Goal: Task Accomplishment & Management: Use online tool/utility

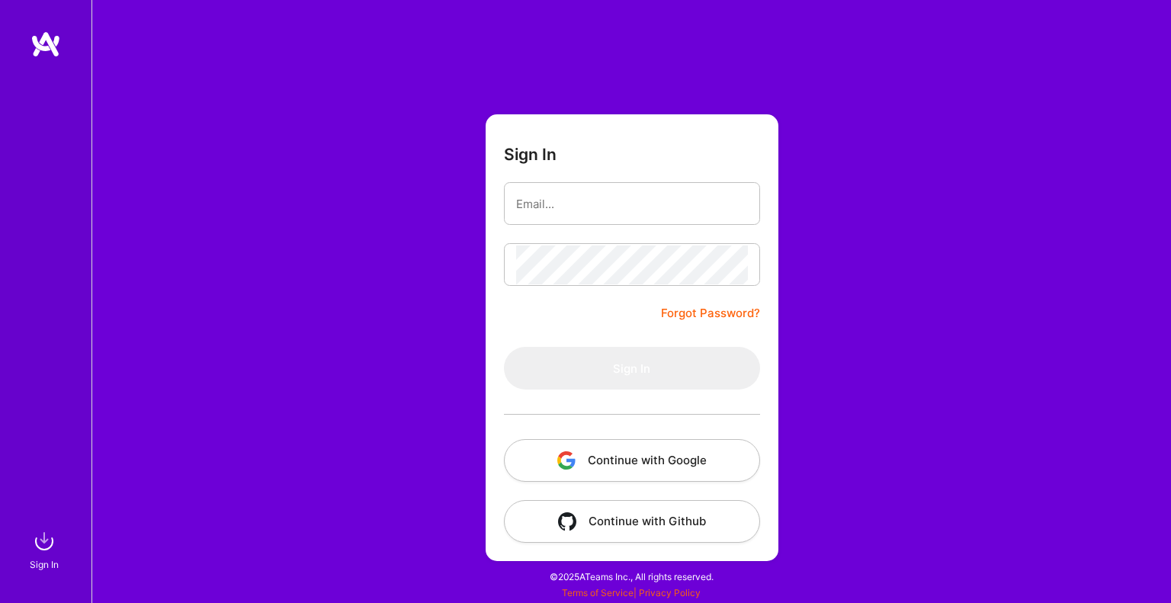
click at [645, 448] on button "Continue with Google" at bounding box center [632, 460] width 256 height 43
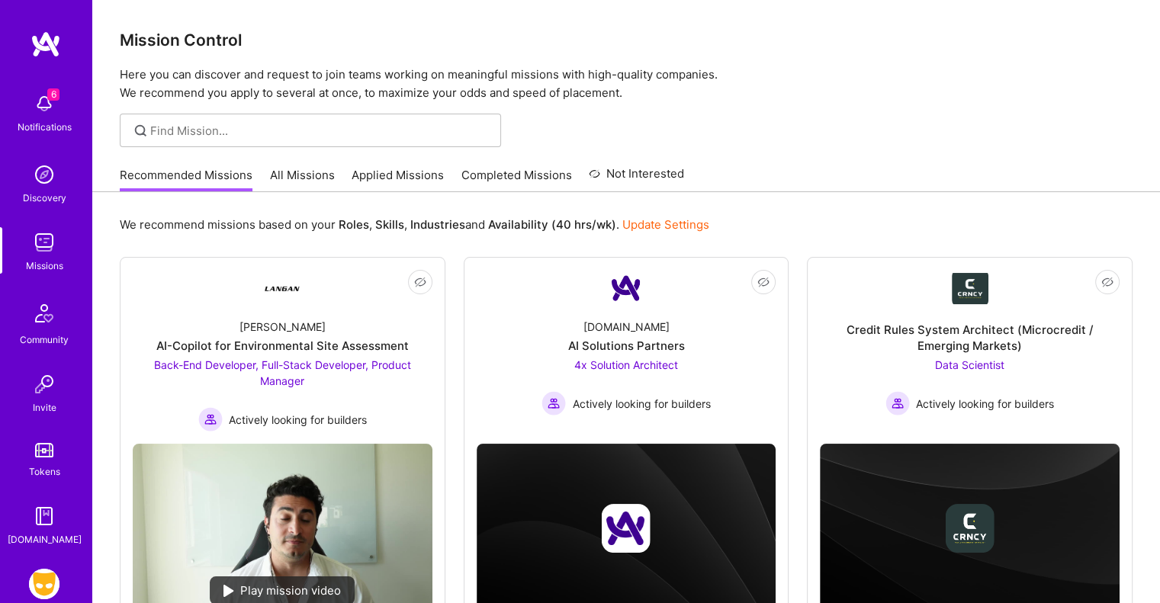
scroll to position [79, 0]
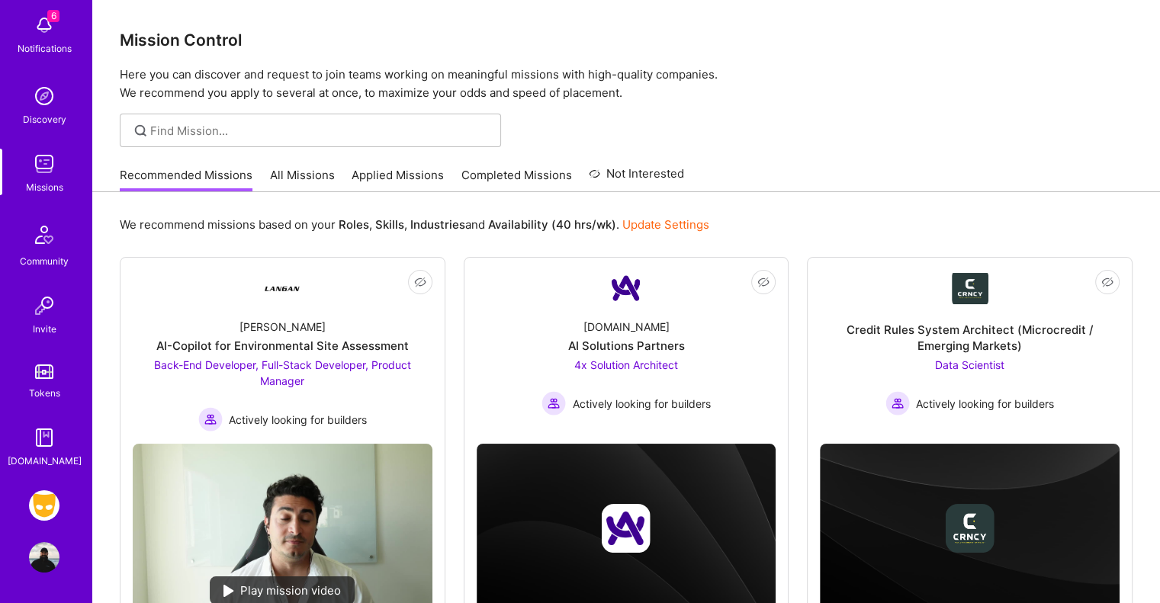
click at [42, 500] on img at bounding box center [44, 505] width 30 height 30
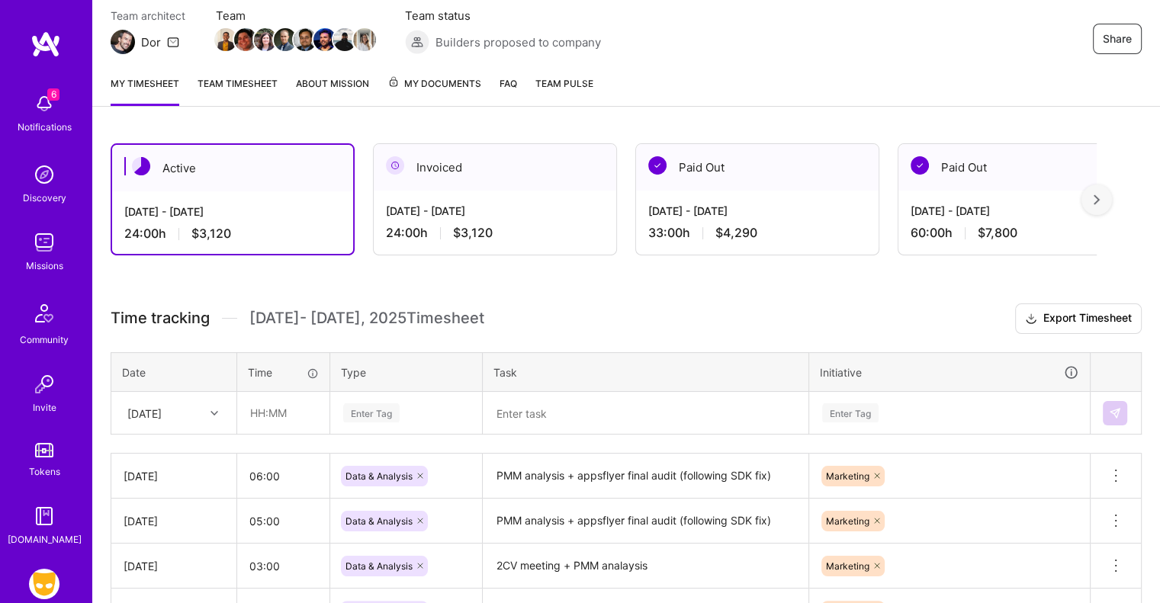
scroll to position [142, 0]
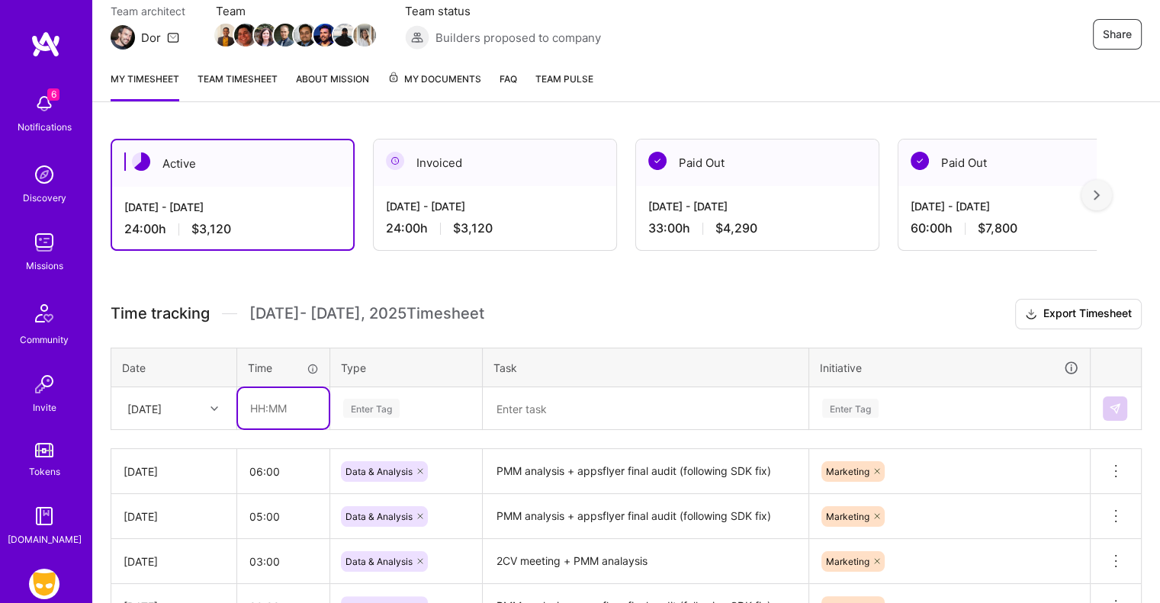
click at [274, 407] on input "text" at bounding box center [283, 408] width 91 height 40
type input "02:00"
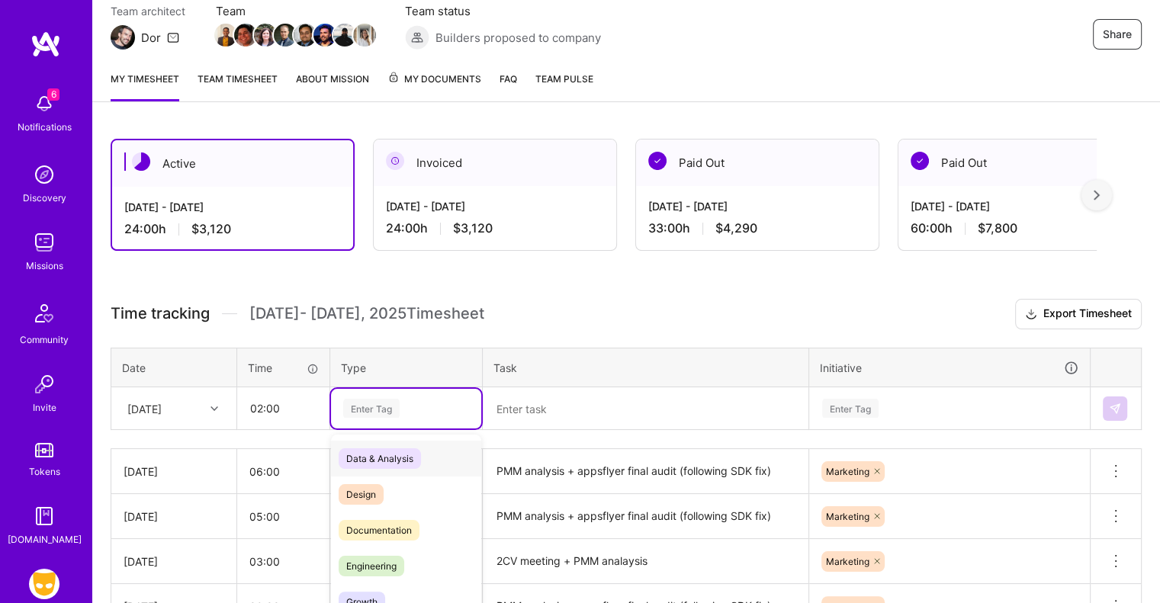
scroll to position [205, 0]
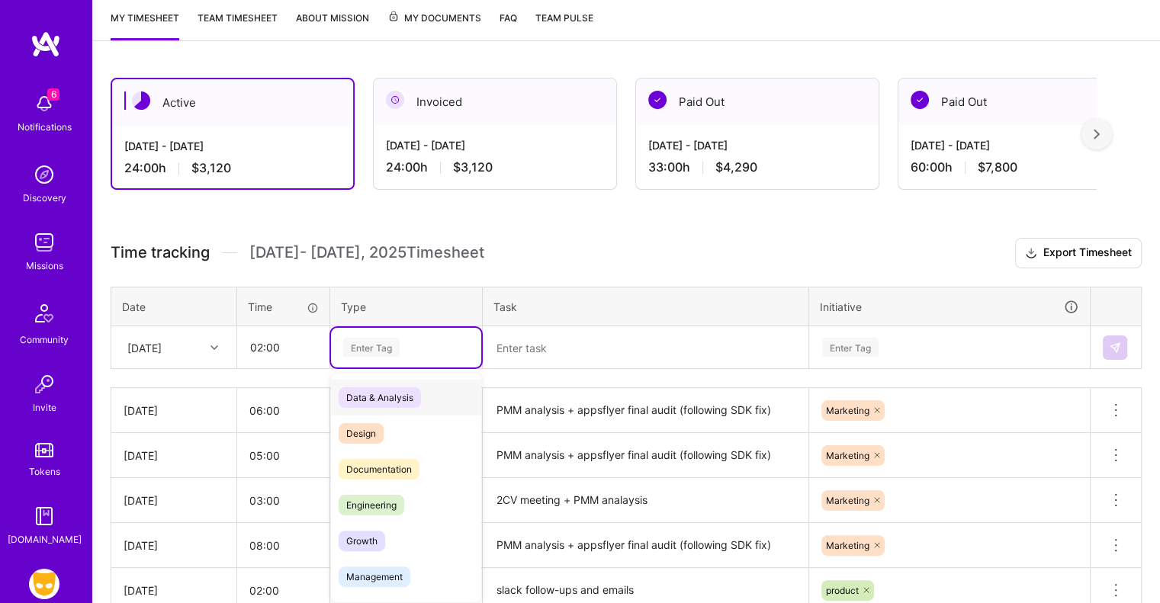
click at [389, 367] on div "option Data & Analysis focused, 0 of 2. 17 results available. Use Up and Down t…" at bounding box center [406, 348] width 150 height 40
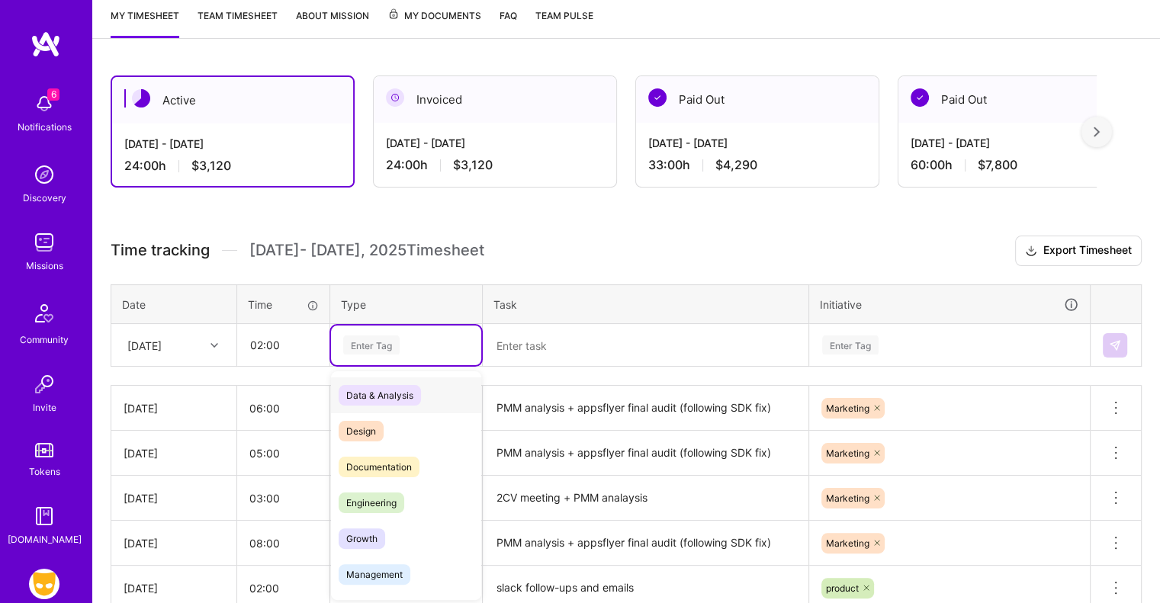
click at [389, 399] on span "Data & Analysis" at bounding box center [380, 395] width 82 height 21
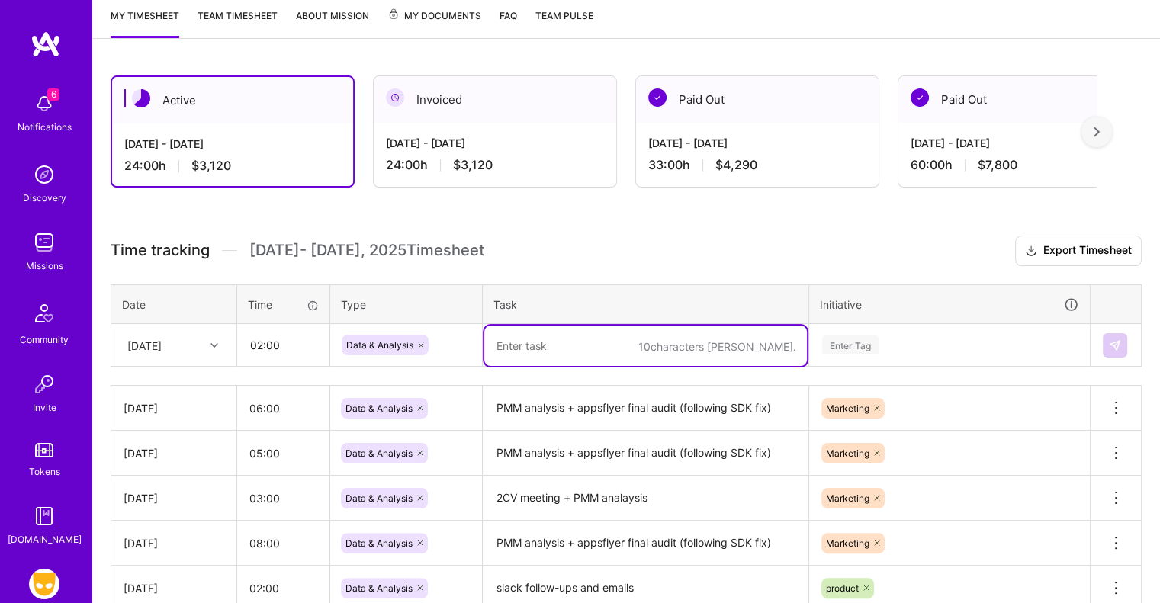
click at [566, 345] on textarea at bounding box center [645, 346] width 323 height 40
click at [558, 342] on textarea "Brand maketing campaign analysis" at bounding box center [645, 346] width 323 height 40
type textarea "Brand marketing campaign analysis"
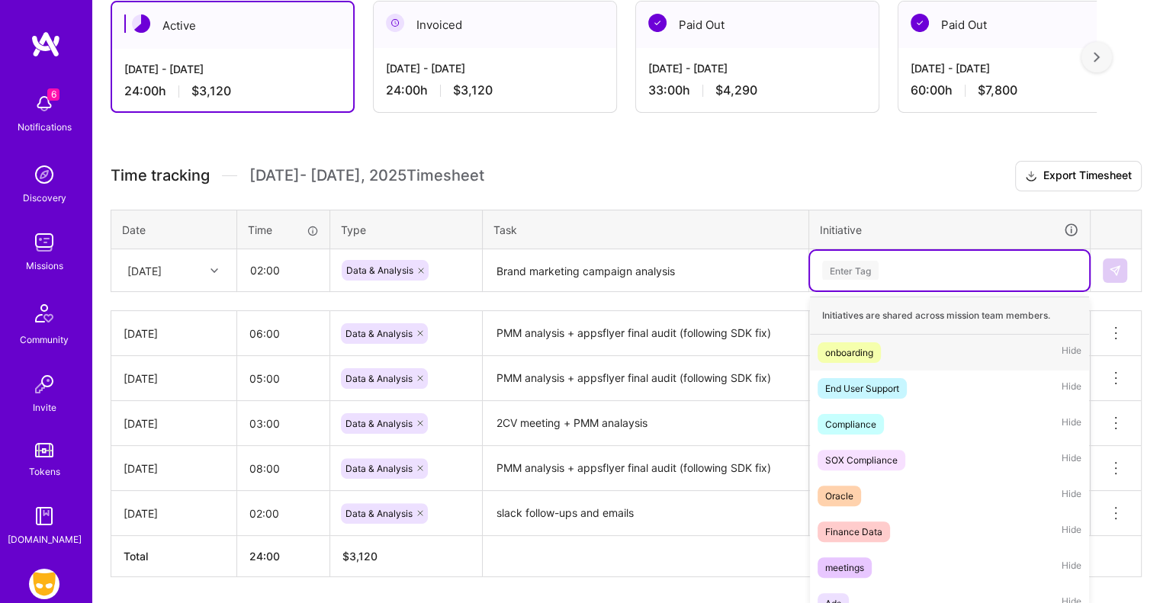
click at [853, 290] on div "option onboarding focused, 1 of 37. 37 results available. Use Up and Down to ch…" at bounding box center [949, 271] width 279 height 40
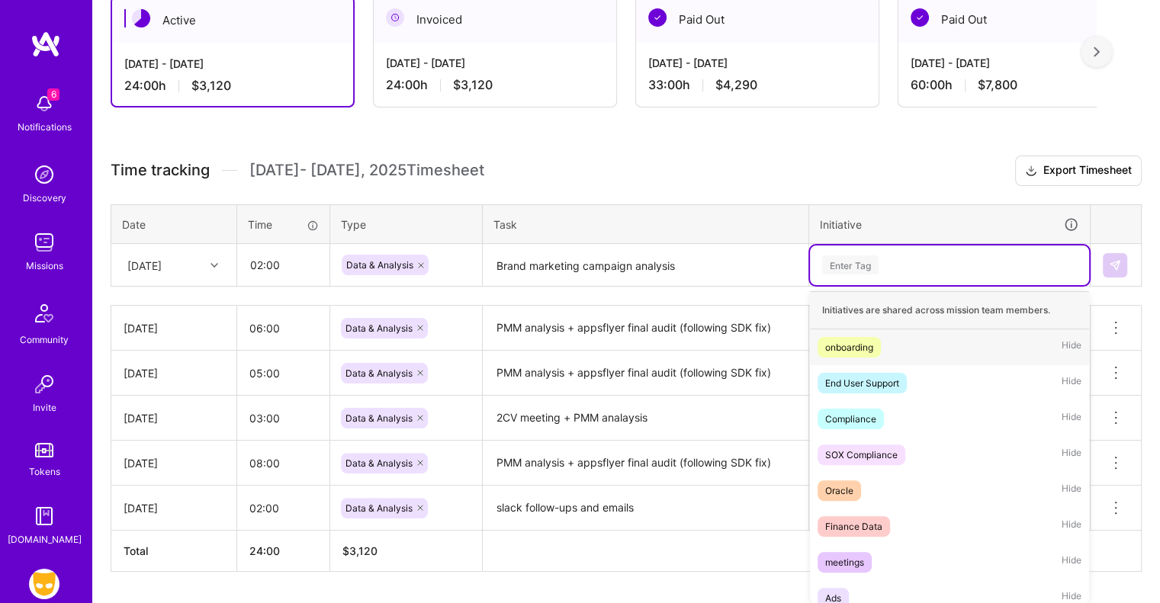
scroll to position [290, 0]
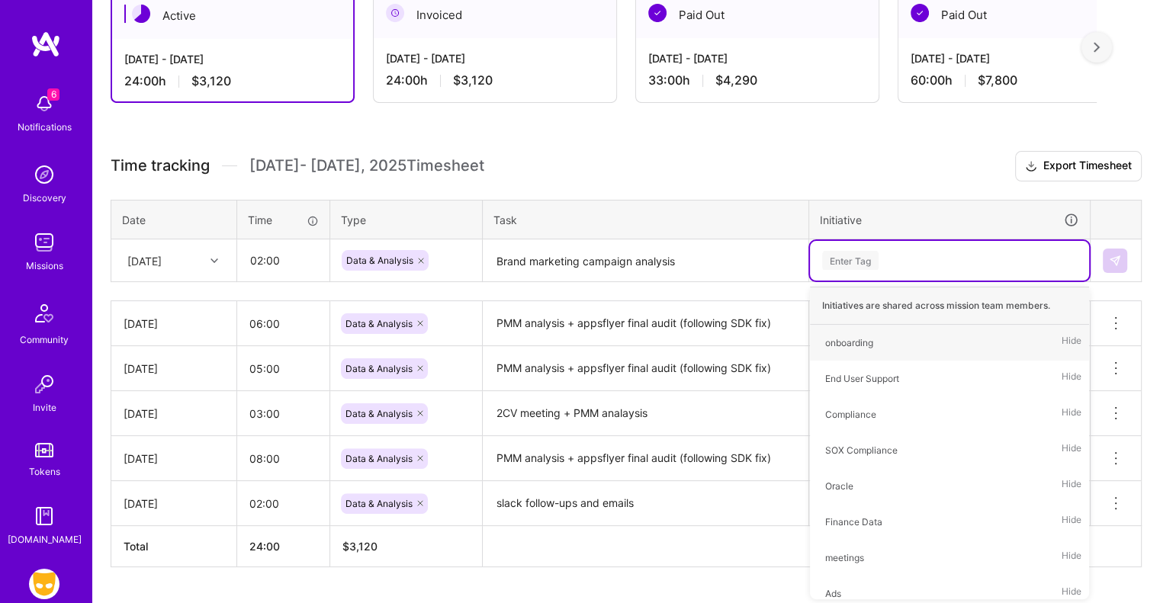
type input "m"
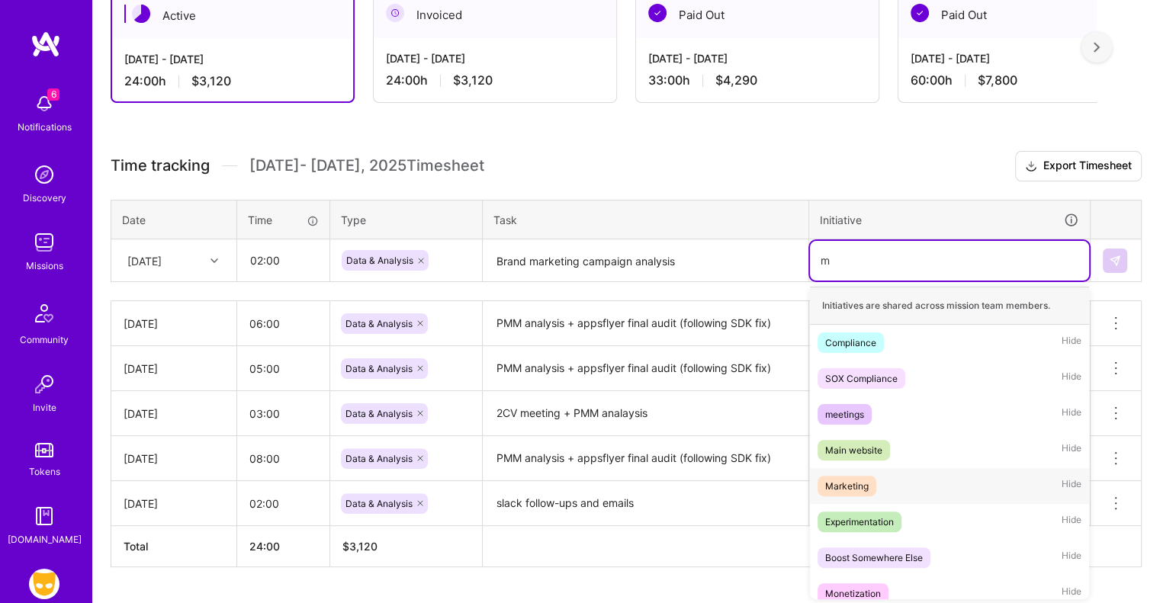
click at [881, 483] on div "Marketing Hide" at bounding box center [949, 486] width 279 height 36
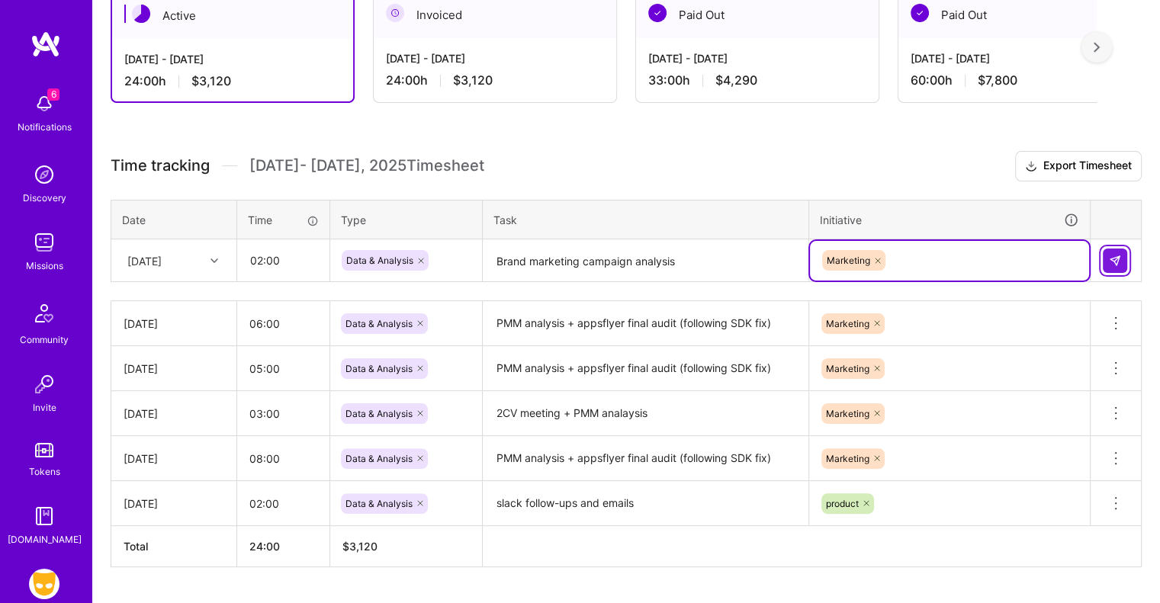
click at [1112, 261] on img at bounding box center [1115, 261] width 12 height 12
